Goal: Task Accomplishment & Management: Use online tool/utility

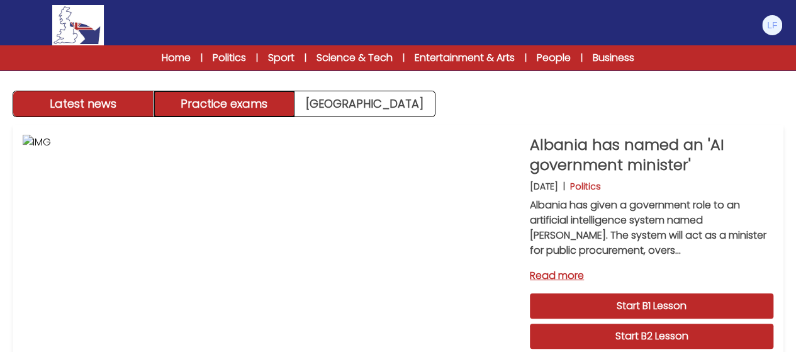
click at [233, 113] on button "Practice exams" at bounding box center [224, 103] width 141 height 25
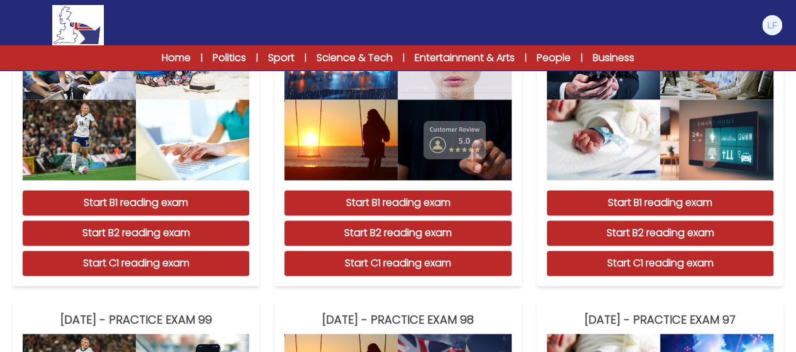
scroll to position [1312, 0]
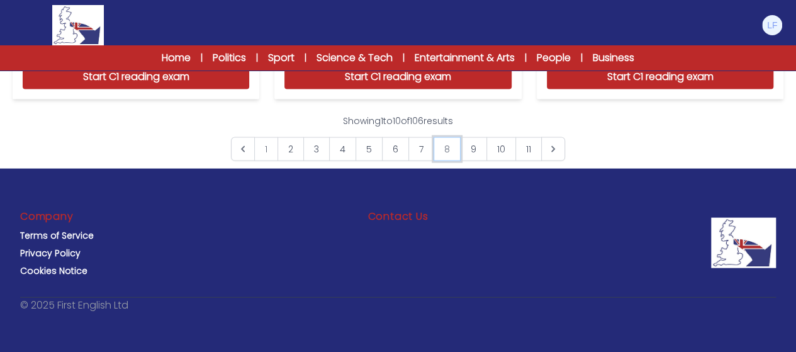
click at [446, 153] on link "8" at bounding box center [447, 149] width 27 height 24
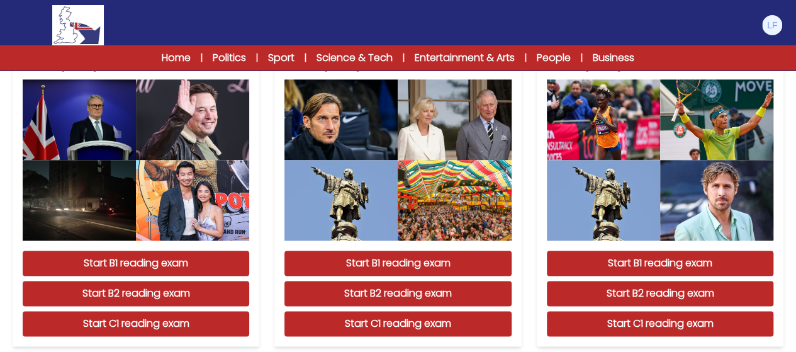
scroll to position [753, 0]
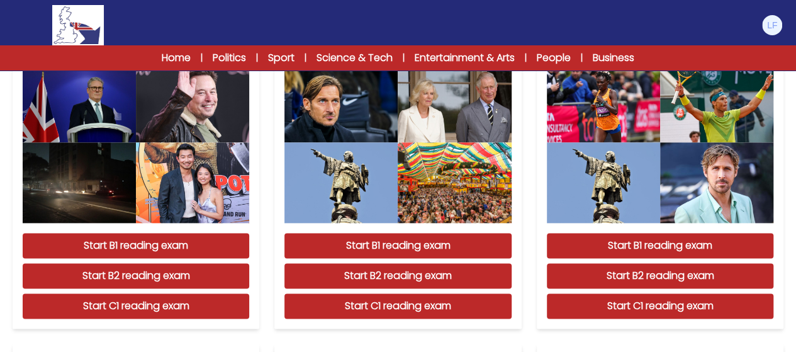
drag, startPoint x: 805, startPoint y: 147, endPoint x: 801, endPoint y: 221, distance: 74.4
click at [796, 221] on html "Gestionar cuenta Mi cuenta Idioma English Español [DEMOGRAPHIC_DATA] B1 B2 C1" at bounding box center [398, 64] width 796 height 1665
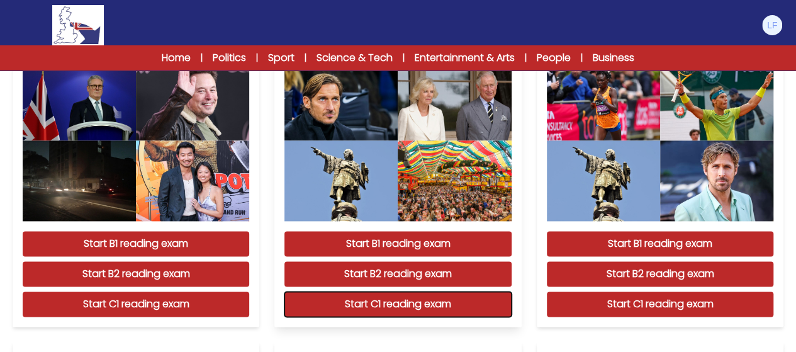
click at [445, 312] on button "Start C1 reading exam" at bounding box center [398, 303] width 227 height 25
